Goal: Task Accomplishment & Management: Use online tool/utility

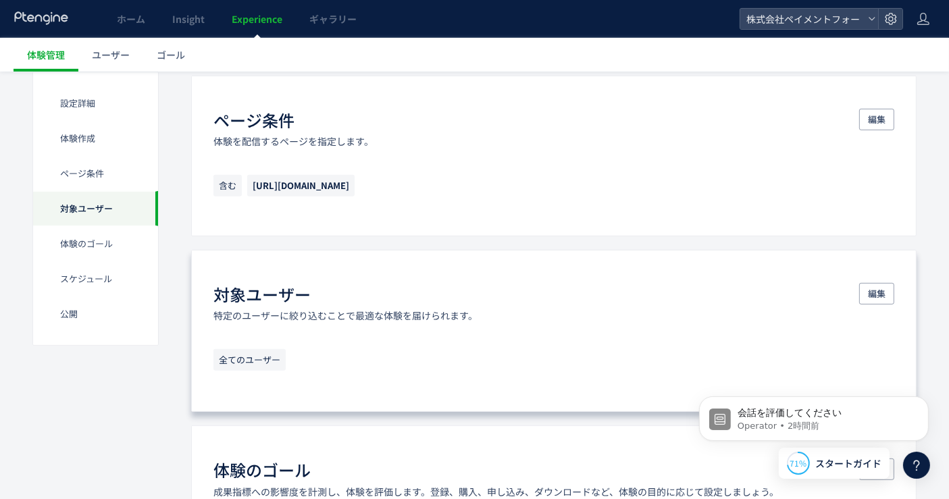
scroll to position [225, 0]
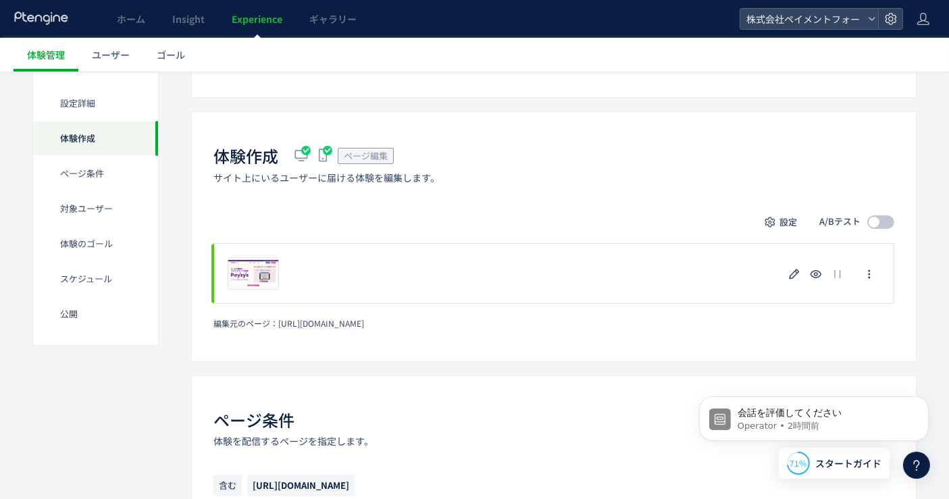
click at [882, 220] on span at bounding box center [881, 223] width 27 height 14
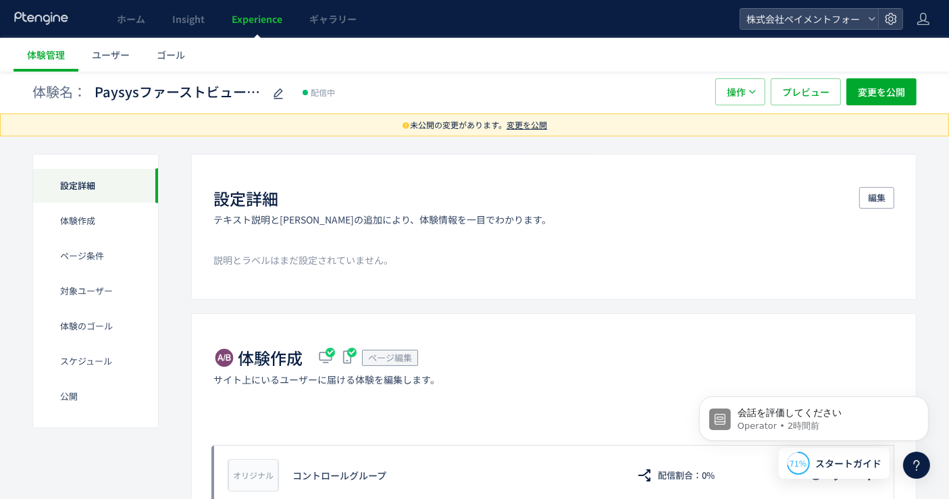
scroll to position [0, 0]
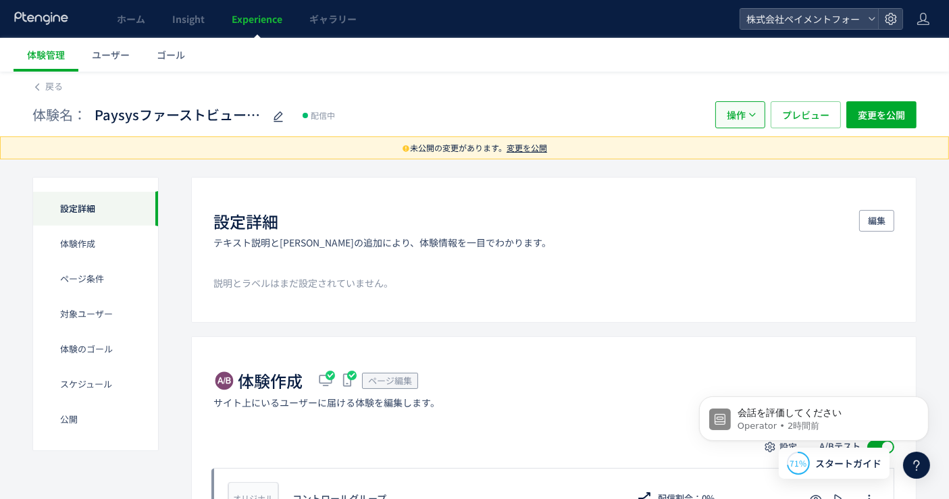
click at [728, 112] on span "操作" at bounding box center [736, 114] width 19 height 27
click at [728, 109] on span "操作" at bounding box center [736, 114] width 19 height 27
click at [89, 209] on div "設定詳細" at bounding box center [95, 208] width 125 height 35
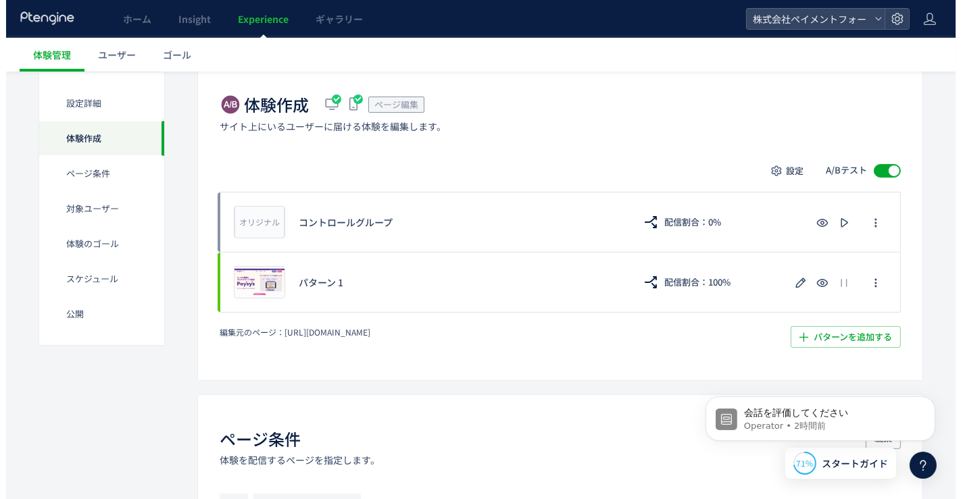
scroll to position [300, 0]
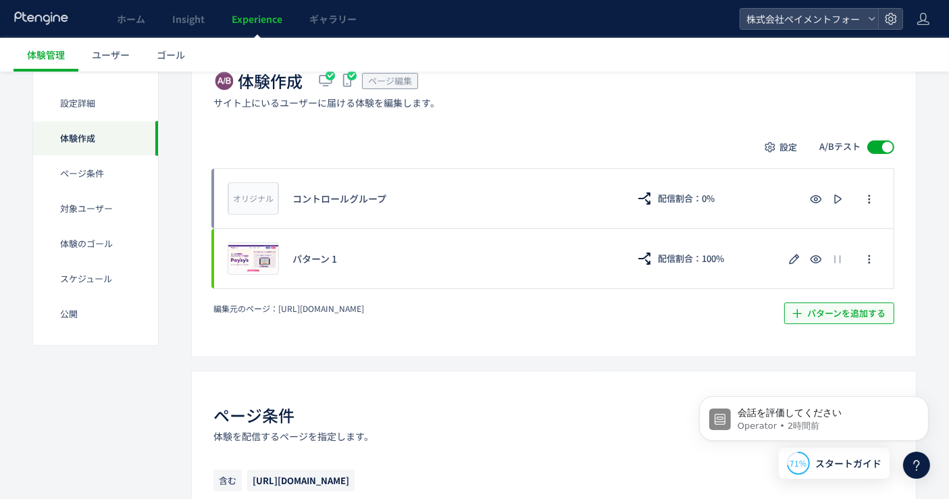
click at [843, 307] on span "パターンを追加する​" at bounding box center [846, 314] width 78 height 22
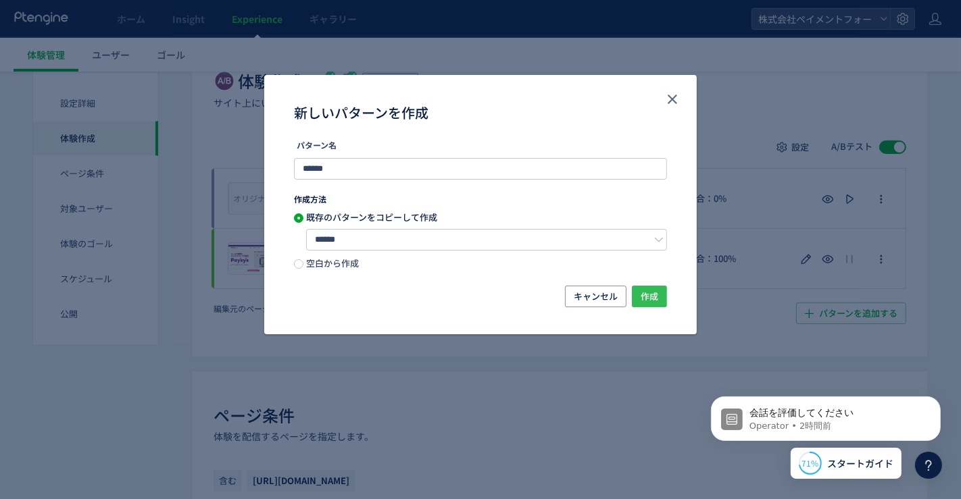
click at [636, 291] on button "作成" at bounding box center [649, 297] width 35 height 22
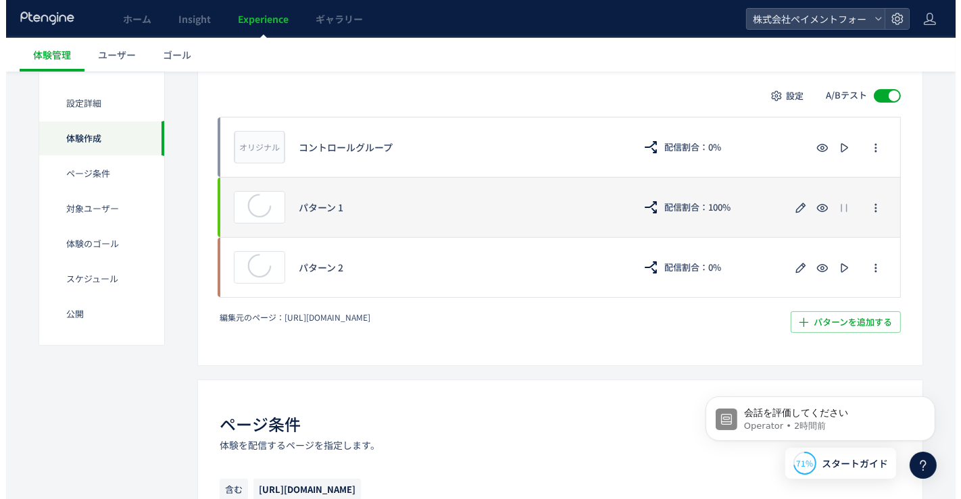
scroll to position [375, 0]
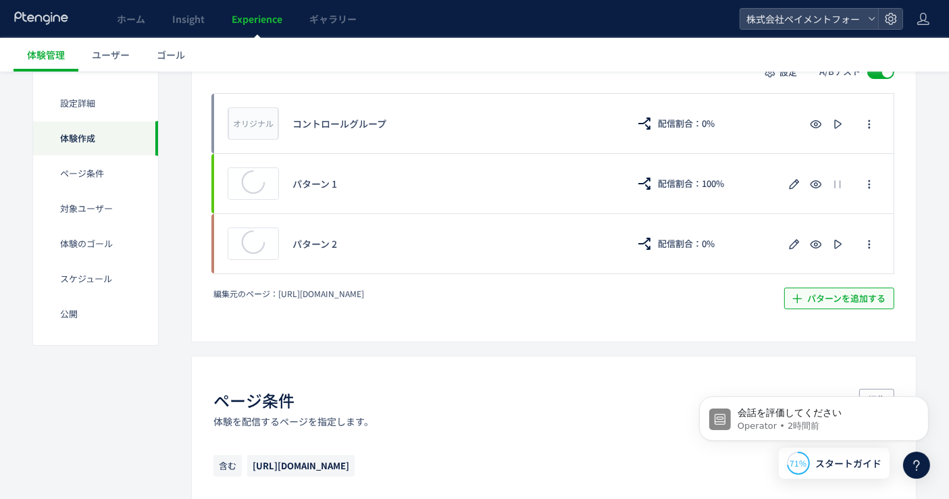
click at [834, 303] on span "パターンを追加する​" at bounding box center [846, 299] width 78 height 22
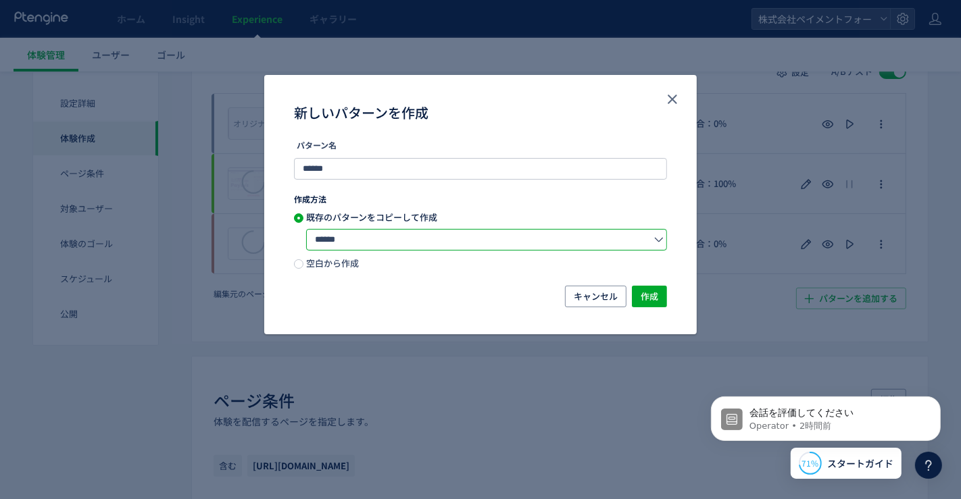
click at [426, 246] on input "******" at bounding box center [486, 240] width 361 height 22
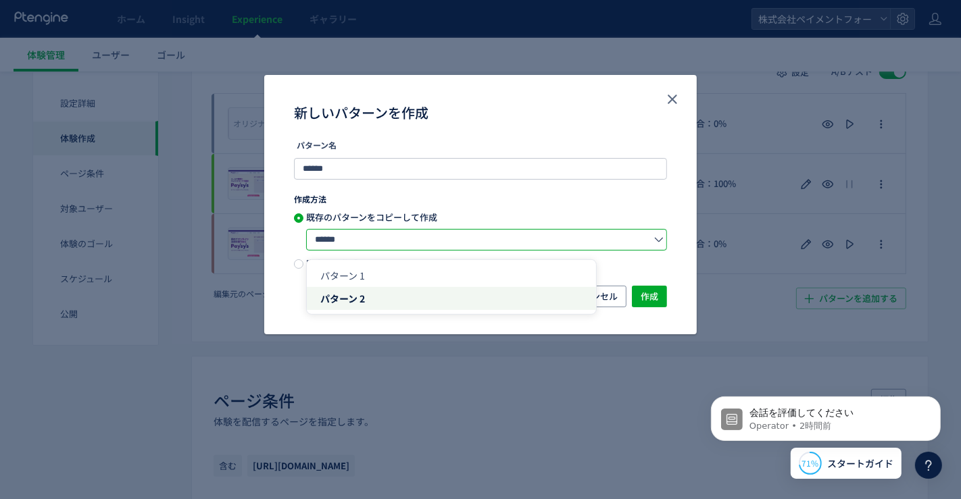
click at [426, 246] on input "******" at bounding box center [486, 240] width 361 height 22
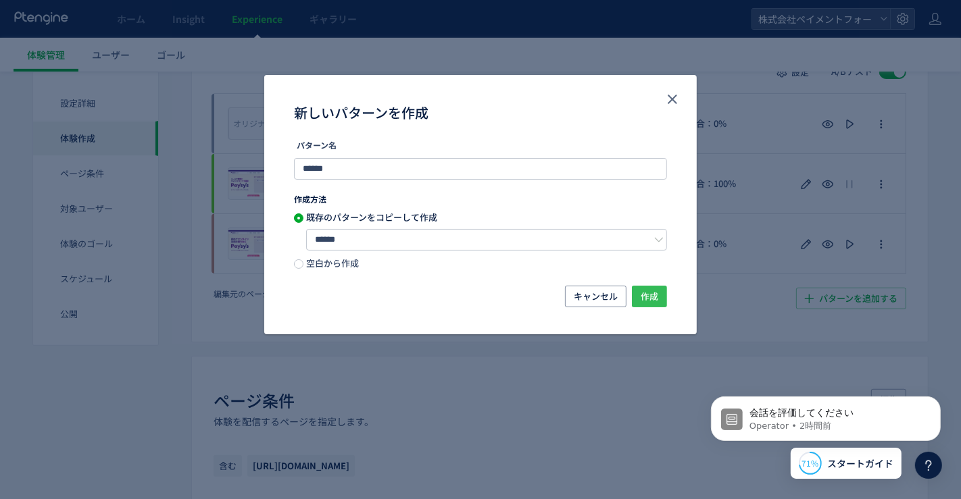
click at [648, 291] on span "作成" at bounding box center [650, 297] width 18 height 22
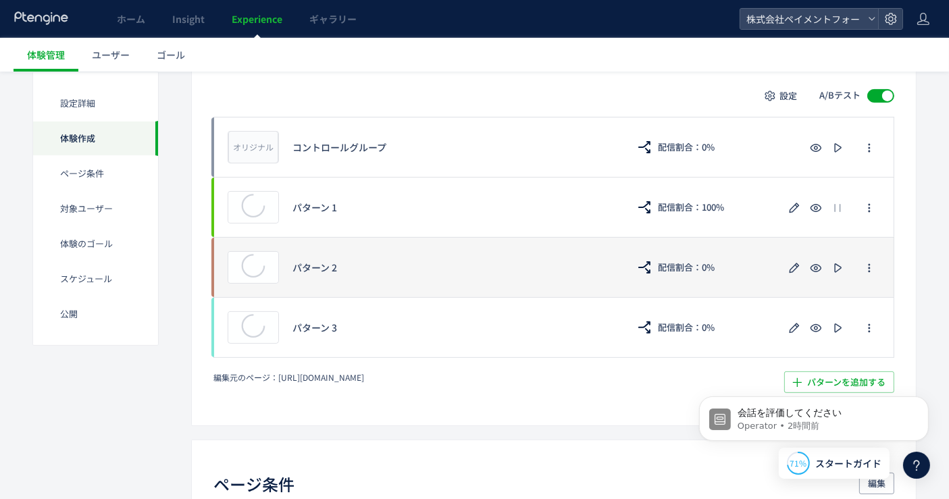
scroll to position [375, 0]
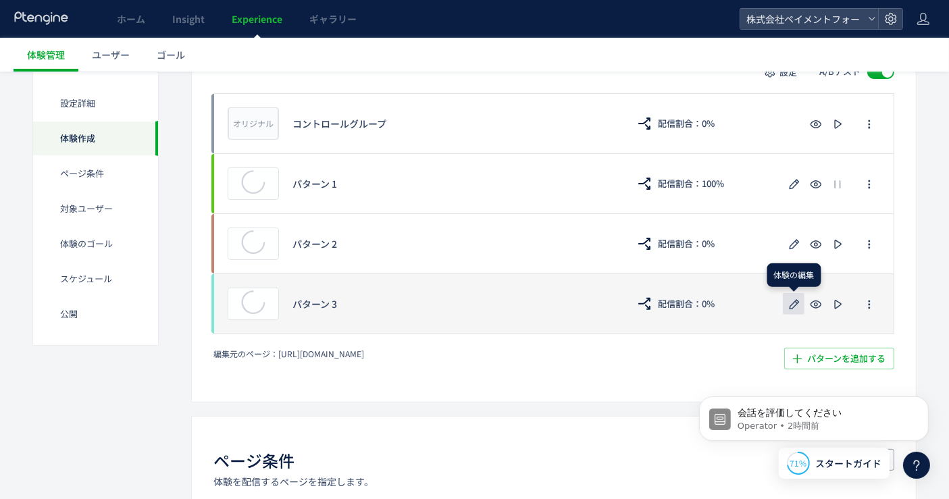
click at [785, 301] on button "button" at bounding box center [794, 304] width 22 height 22
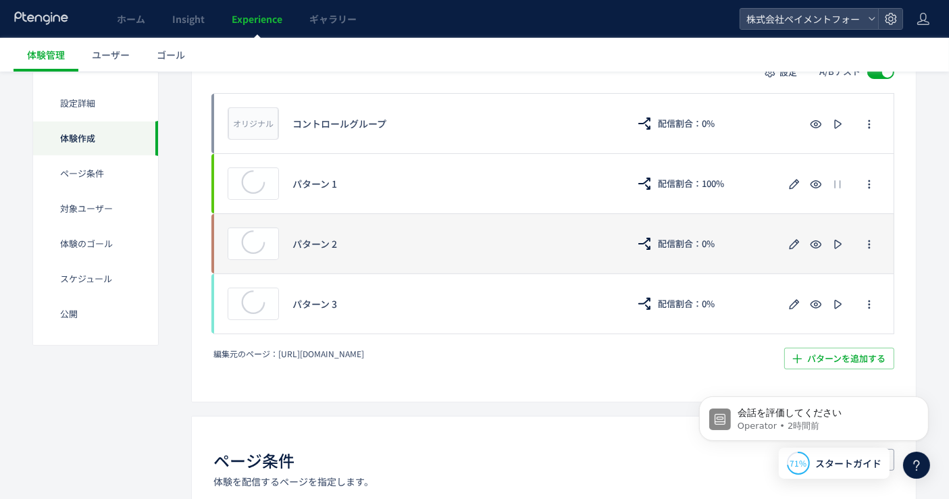
scroll to position [450, 0]
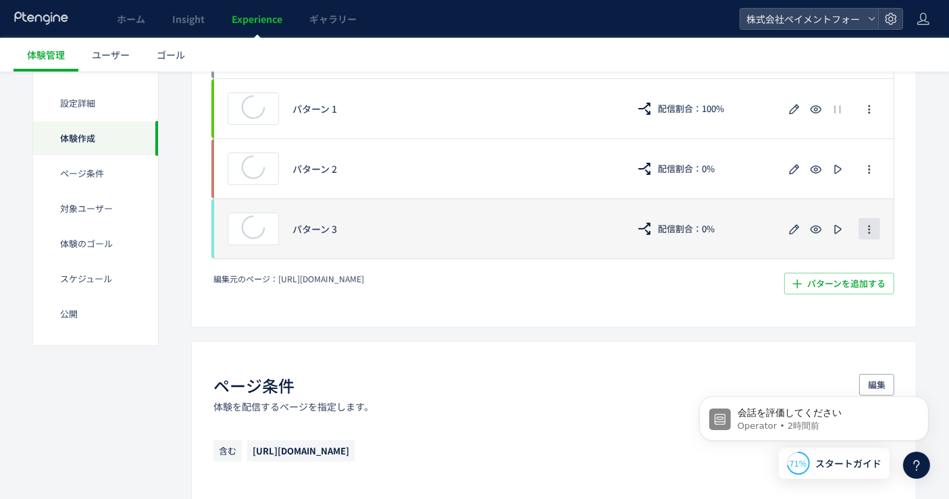
click at [872, 228] on icon "button" at bounding box center [869, 229] width 11 height 11
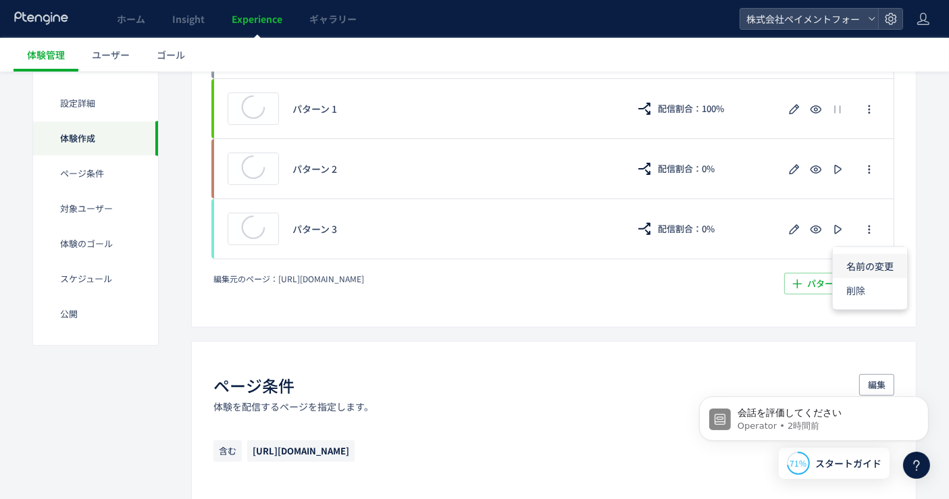
click at [875, 268] on li "名前の変更" at bounding box center [870, 266] width 74 height 24
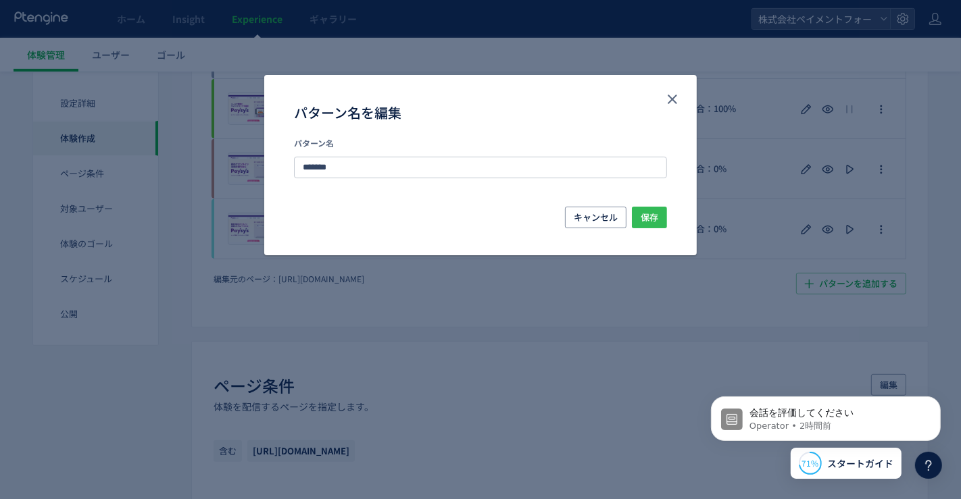
type input "*******"
click at [645, 207] on span "保存" at bounding box center [650, 218] width 18 height 22
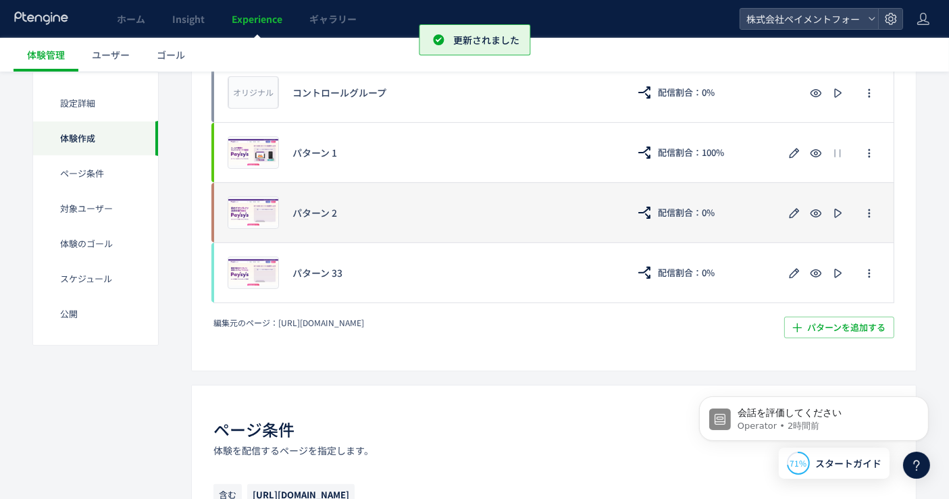
scroll to position [375, 0]
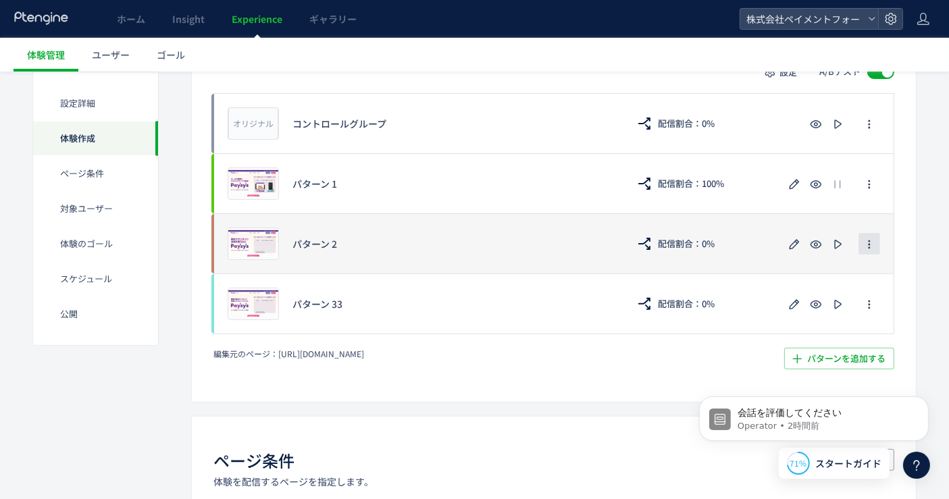
click at [872, 247] on icon "button" at bounding box center [869, 244] width 11 height 11
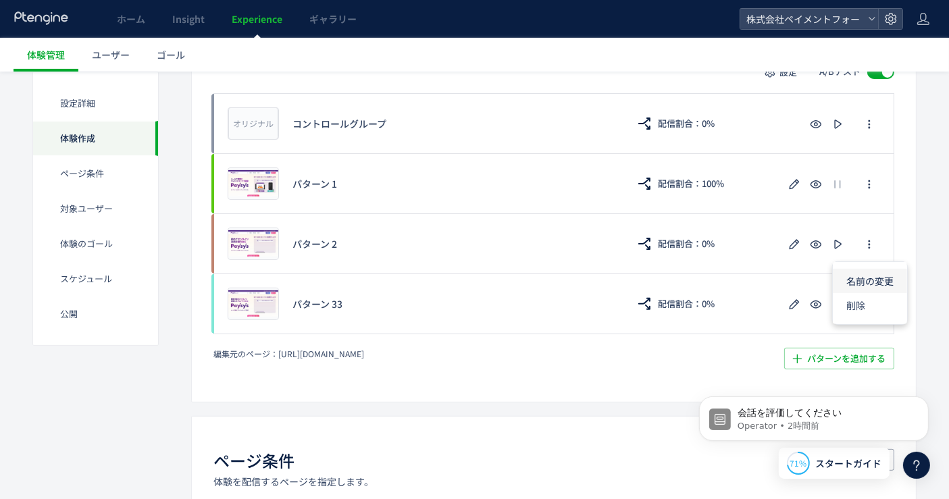
click at [868, 275] on li "名前の変更" at bounding box center [870, 281] width 74 height 24
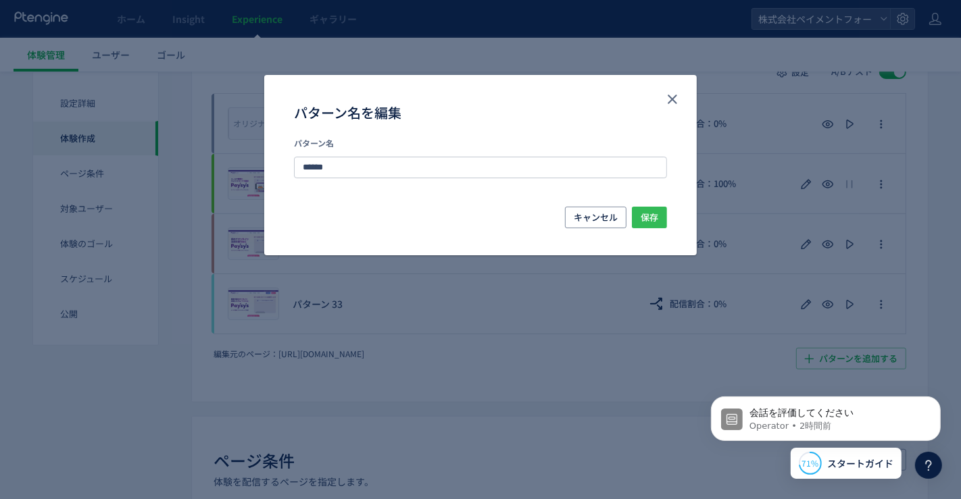
type input "******"
click at [650, 218] on span "保存" at bounding box center [650, 218] width 18 height 22
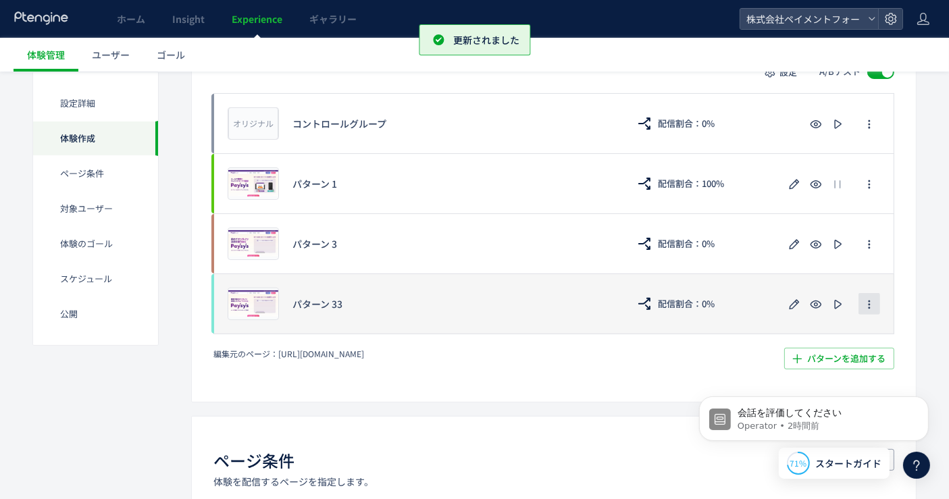
click at [869, 306] on use "button" at bounding box center [869, 305] width 2 height 9
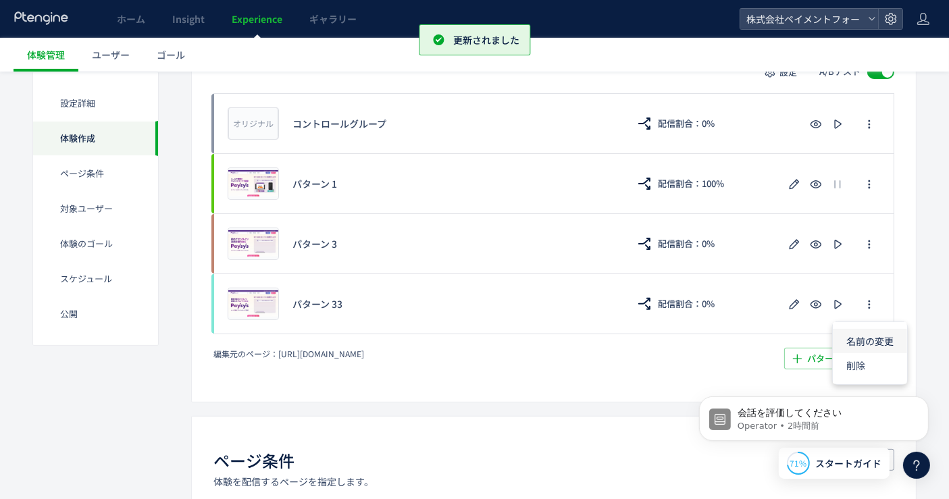
click at [863, 332] on li "名前の変更" at bounding box center [870, 341] width 74 height 24
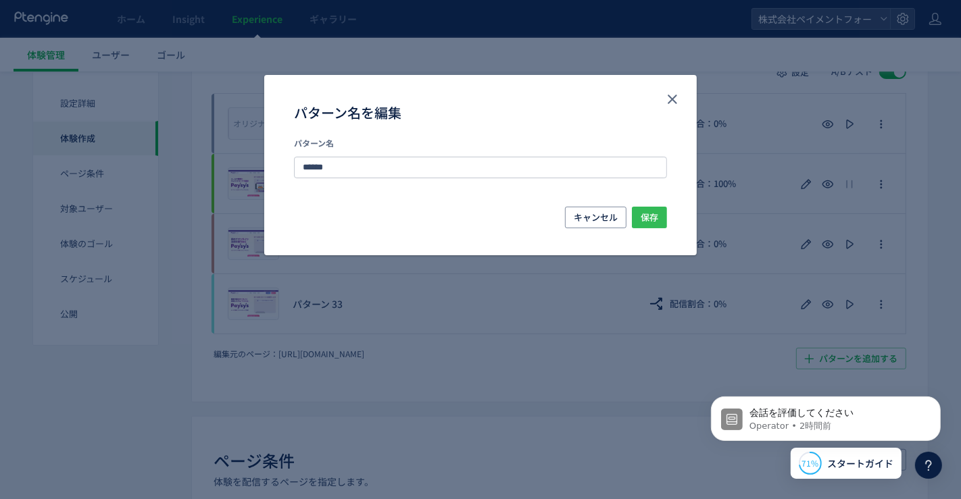
type input "******"
click at [664, 219] on button "保存" at bounding box center [649, 218] width 35 height 22
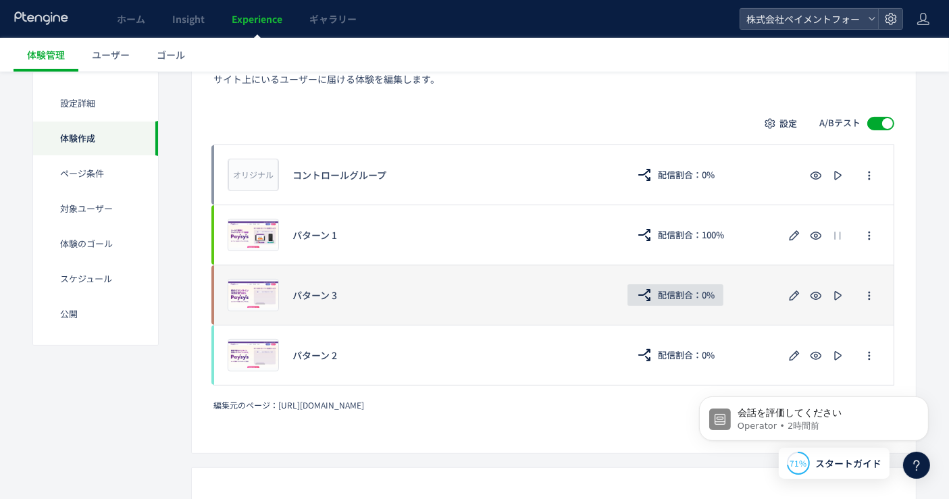
scroll to position [300, 0]
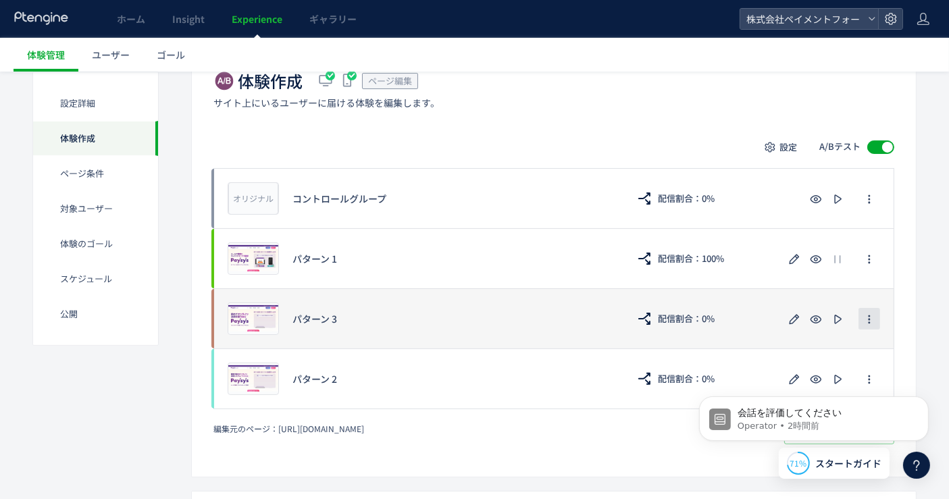
click at [863, 314] on button "button" at bounding box center [870, 319] width 22 height 22
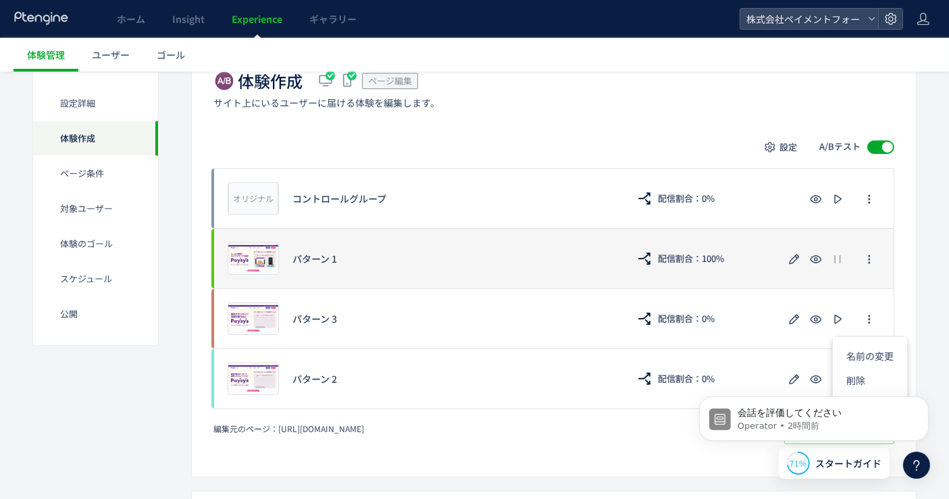
click at [408, 243] on div "プレビュー パターン 1 配信割合：100%" at bounding box center [554, 258] width 681 height 60
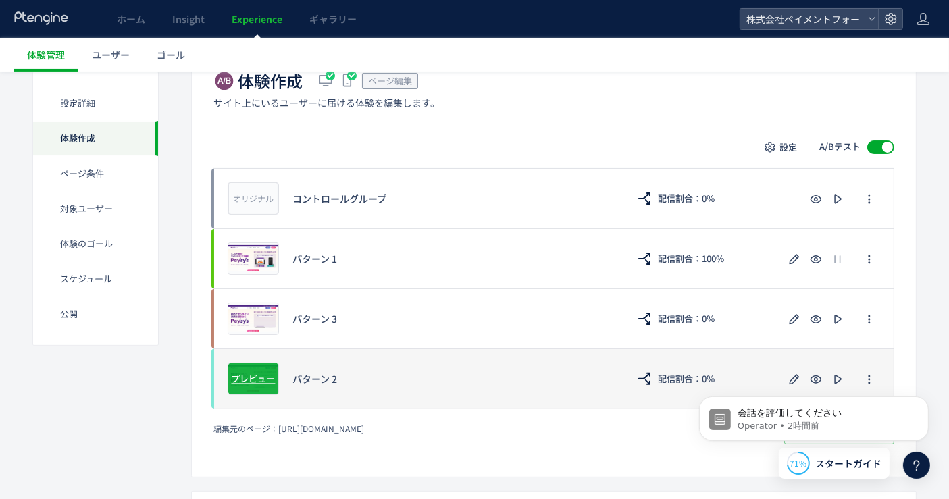
click at [270, 378] on span "プレビュー" at bounding box center [254, 378] width 44 height 13
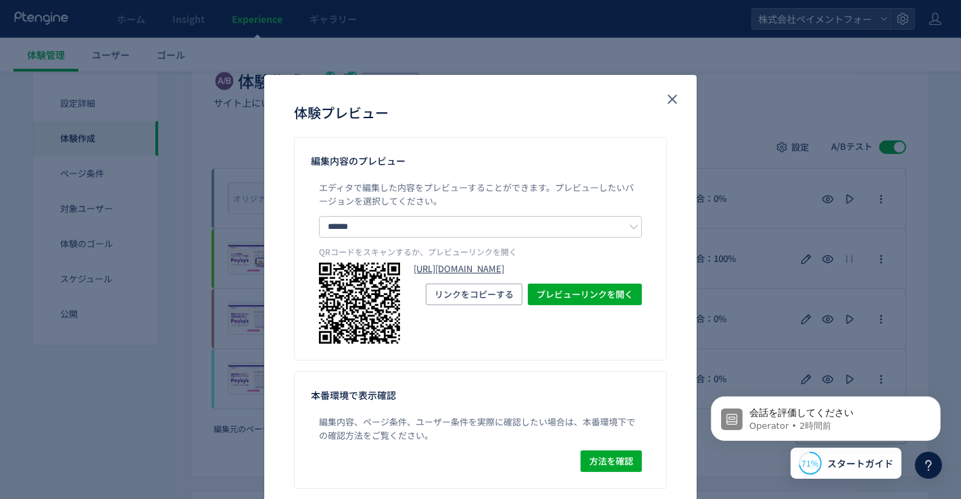
click at [423, 276] on link "[URL][DOMAIN_NAME]" at bounding box center [528, 269] width 228 height 13
click at [650, 101] on div "体験プレビュー" at bounding box center [480, 106] width 432 height 62
click at [661, 99] on button "close" at bounding box center [672, 100] width 22 height 22
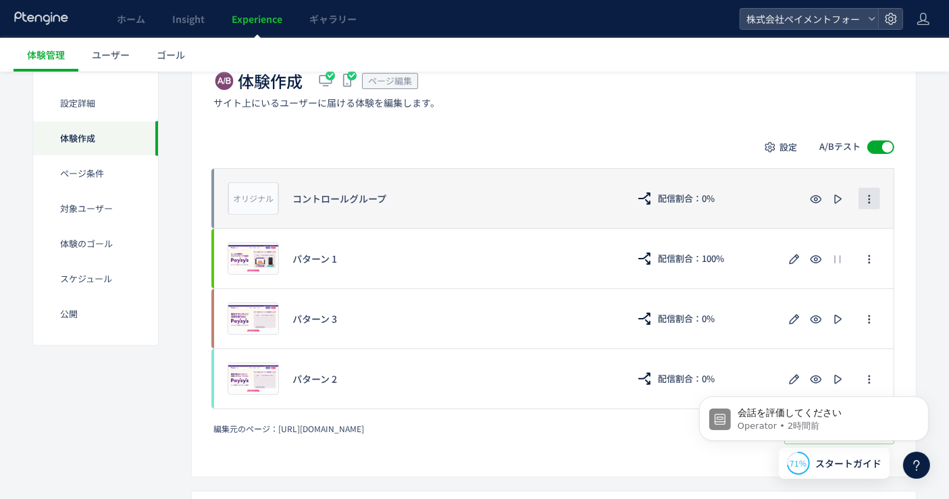
click at [877, 201] on button "button" at bounding box center [870, 199] width 22 height 22
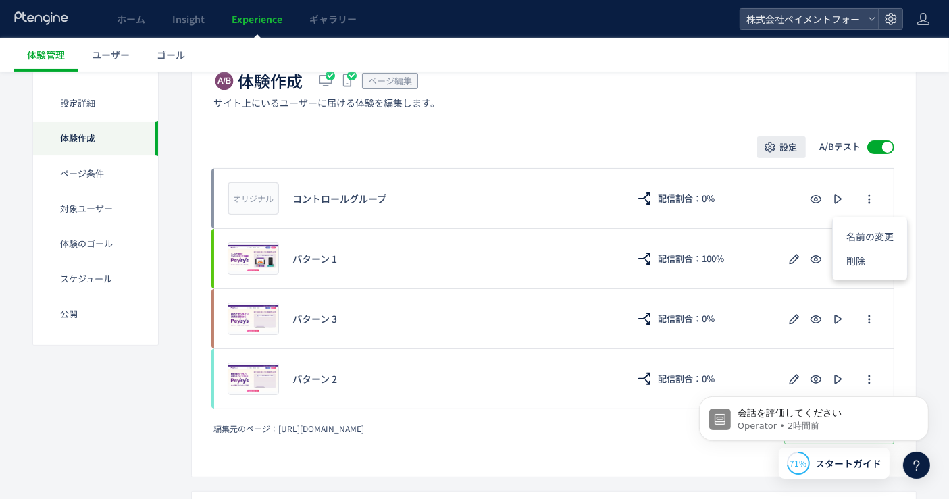
click at [795, 147] on span "設定" at bounding box center [789, 147] width 18 height 22
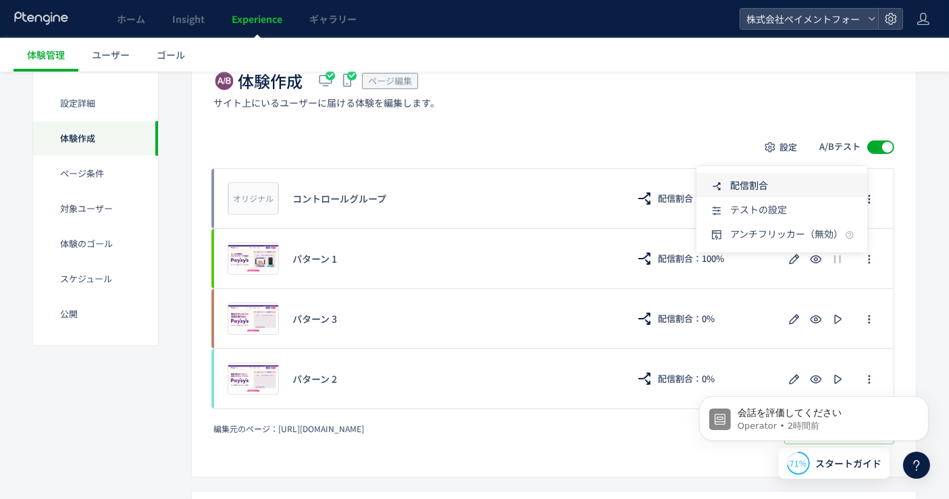
click at [745, 182] on span "配信割合" at bounding box center [749, 185] width 38 height 14
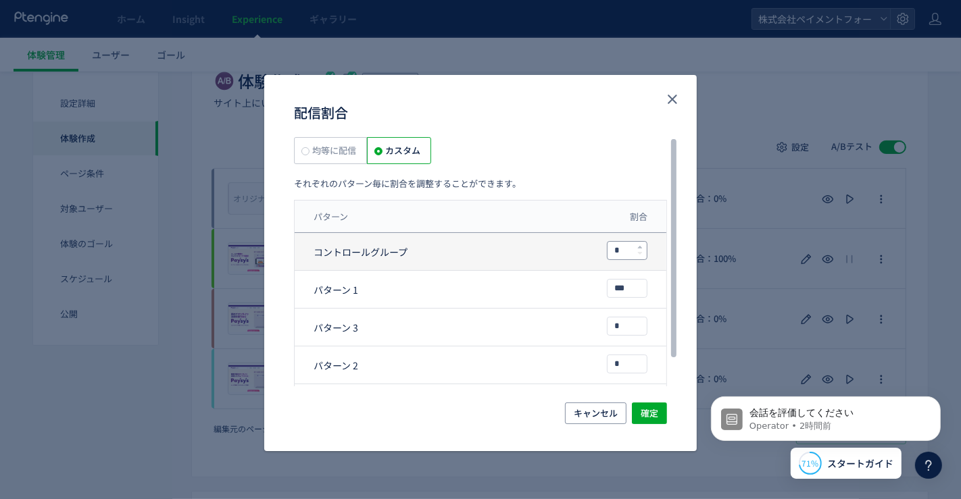
click at [641, 253] on use "配信割合" at bounding box center [640, 254] width 5 height 3
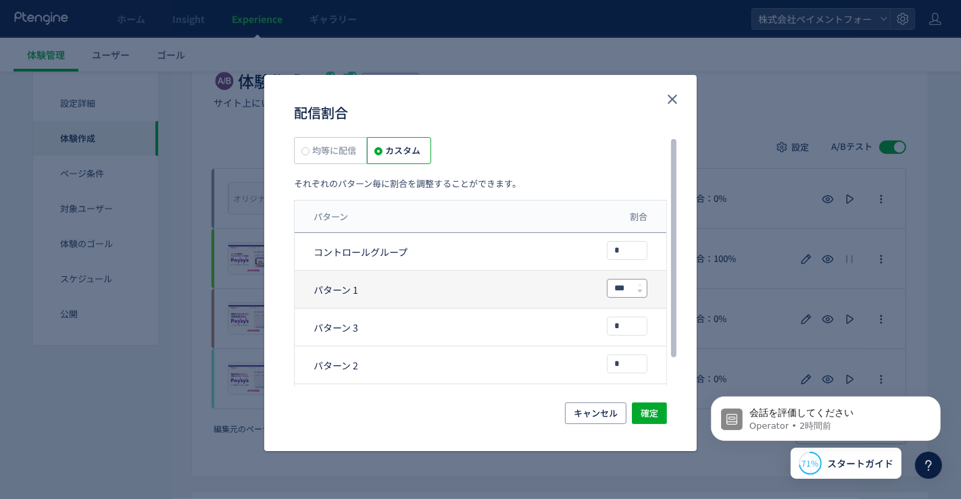
click at [629, 286] on input "***" at bounding box center [626, 289] width 39 height 18
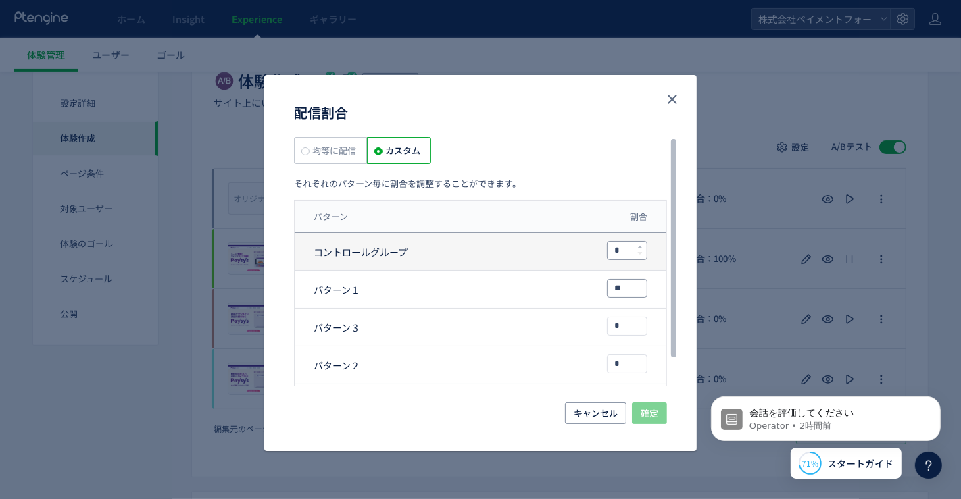
type input "*"
type input "**"
click at [623, 252] on input "*" at bounding box center [626, 251] width 39 height 18
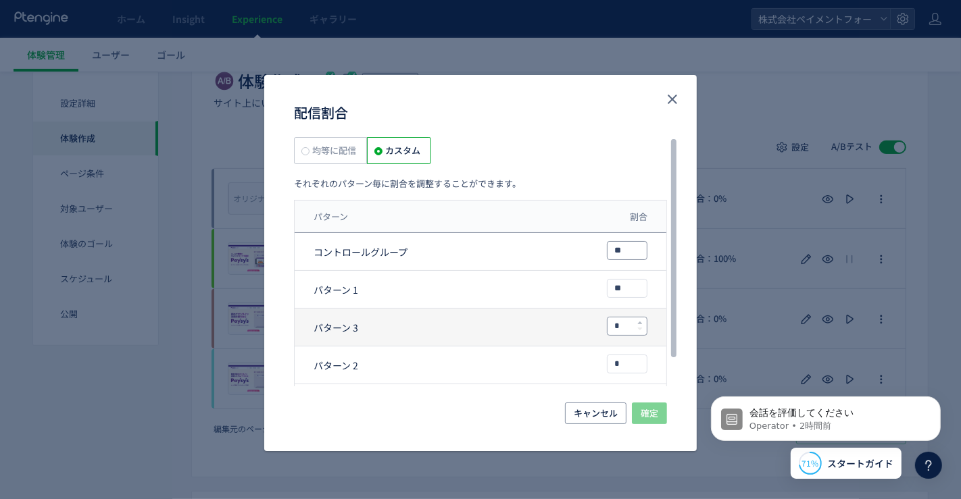
type input "**"
click at [622, 331] on input "*" at bounding box center [626, 327] width 39 height 18
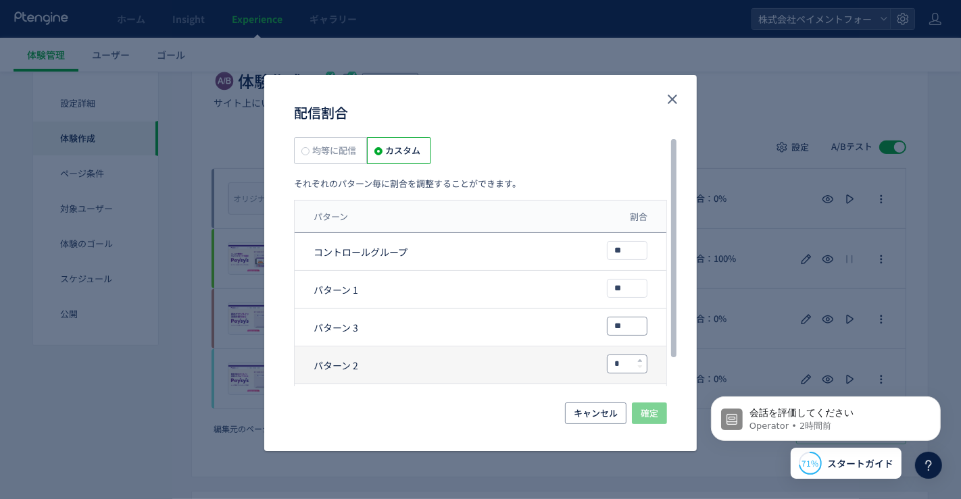
type input "**"
click at [624, 359] on input "*" at bounding box center [626, 364] width 39 height 18
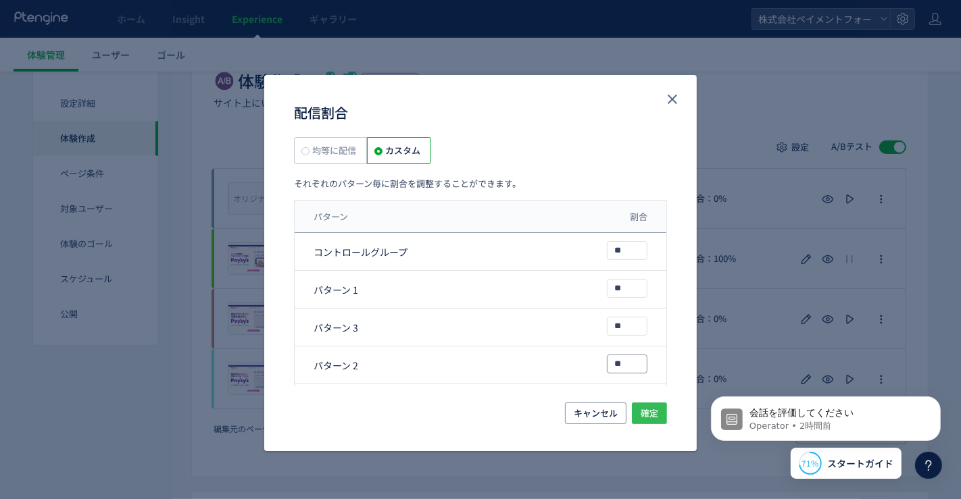
type input "**"
click at [651, 403] on span "確定" at bounding box center [650, 414] width 18 height 22
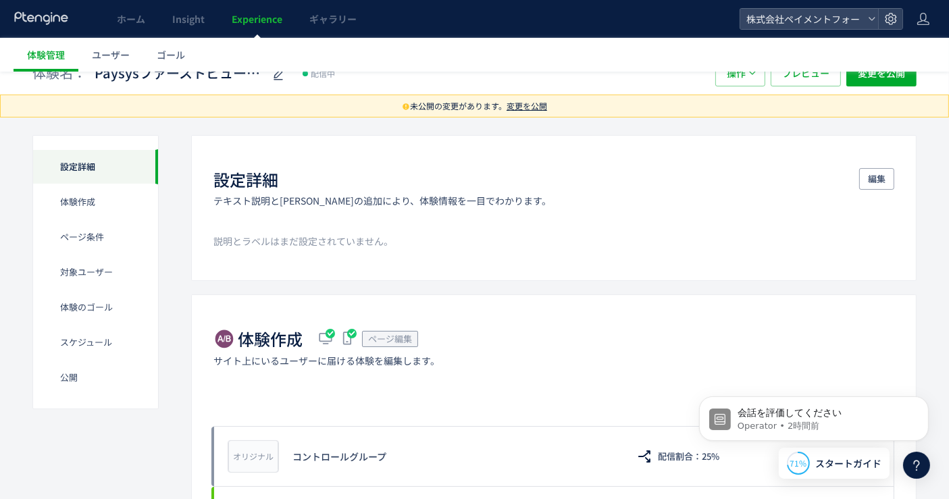
scroll to position [0, 0]
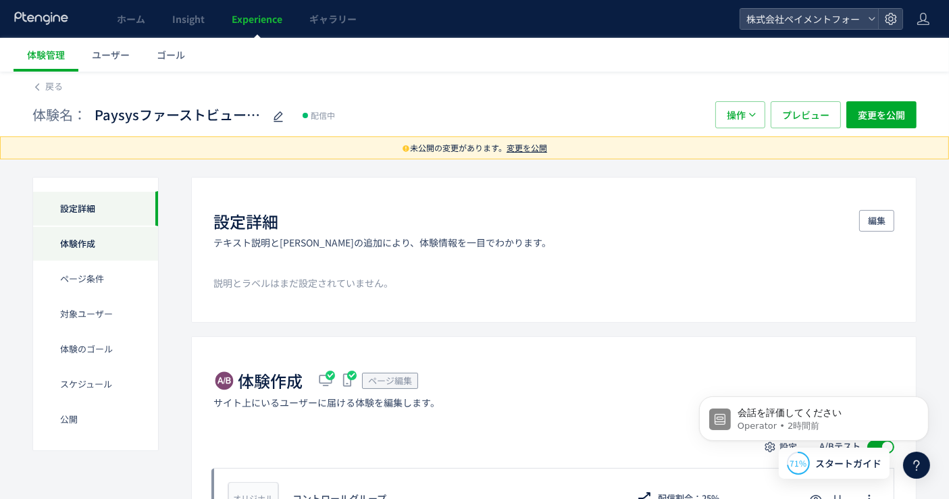
click at [96, 247] on div "体験作成" at bounding box center [95, 243] width 125 height 35
click at [136, 57] on link "ユーザー" at bounding box center [110, 55] width 65 height 34
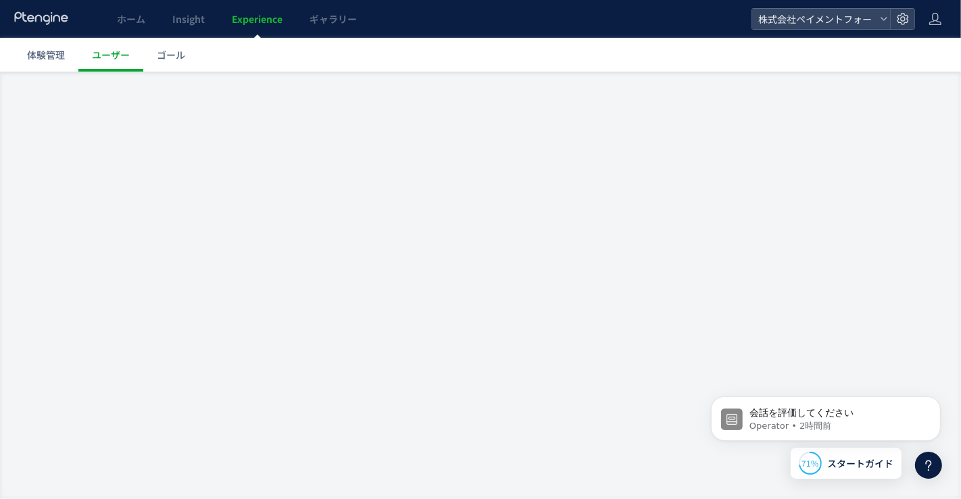
click at [244, 17] on span "Experience" at bounding box center [257, 19] width 51 height 14
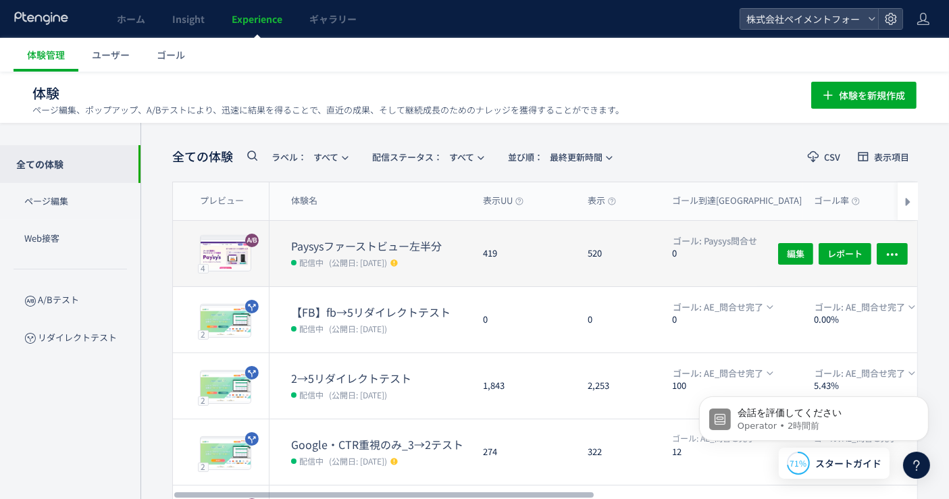
click at [381, 245] on dt "Paysysファーストビュー左半分" at bounding box center [381, 247] width 181 height 16
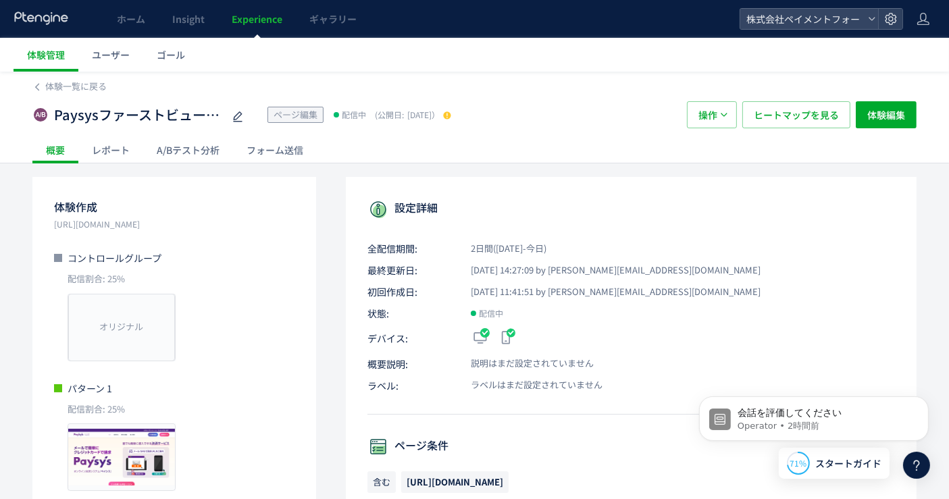
click at [128, 147] on div "レポート" at bounding box center [110, 149] width 65 height 27
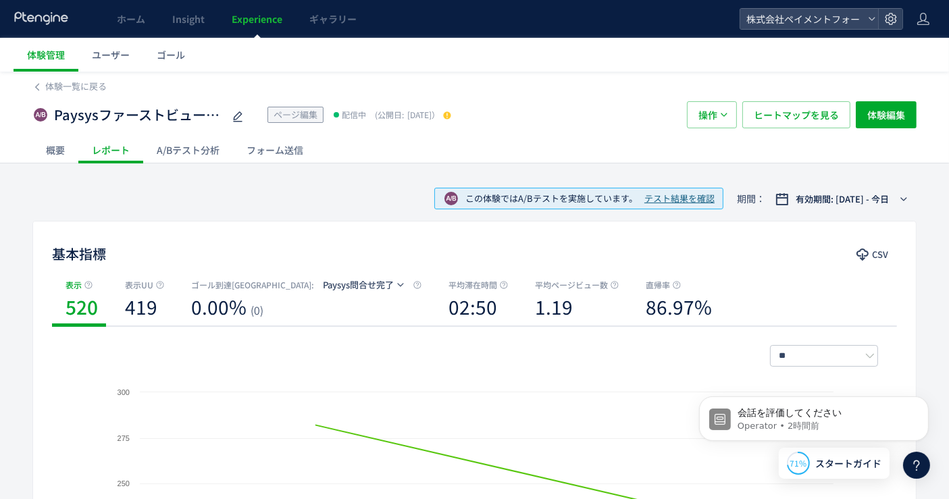
click at [193, 147] on div "A/Bテスト分析" at bounding box center [188, 149] width 90 height 27
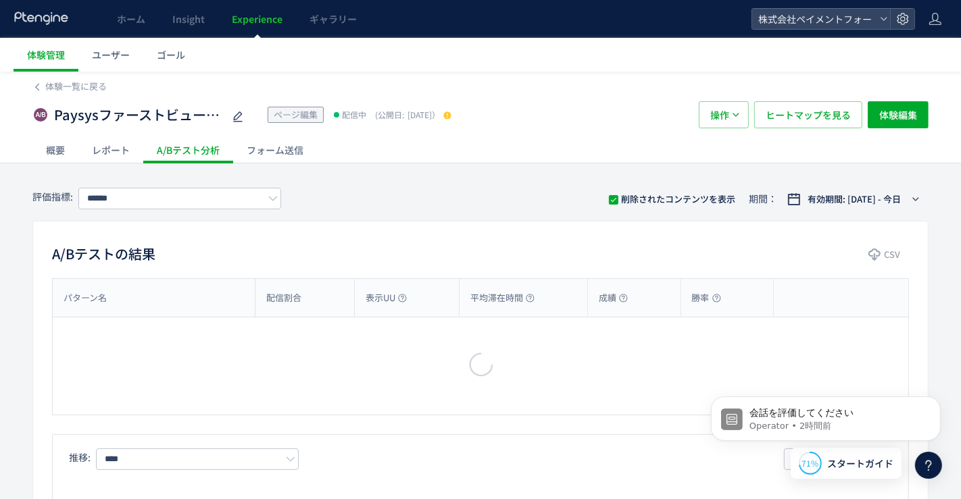
type input "**********"
